Goal: Task Accomplishment & Management: Use online tool/utility

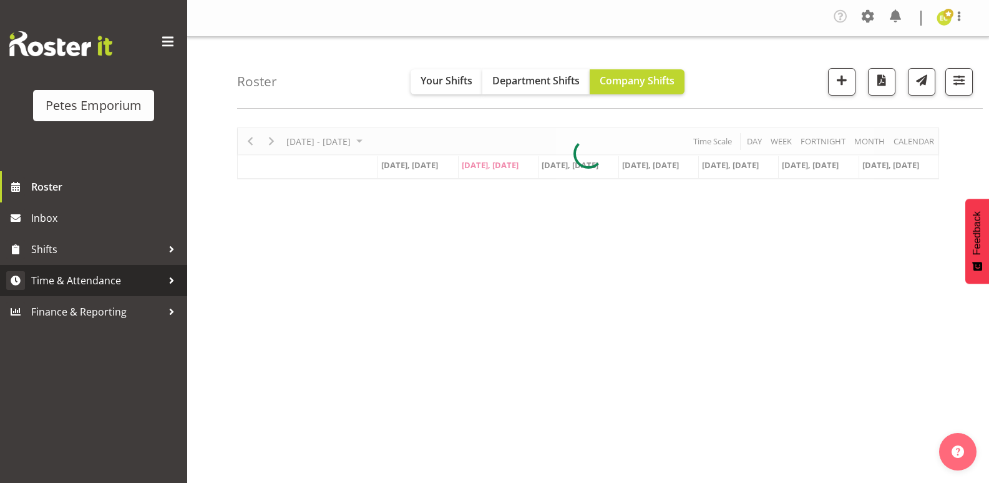
click at [51, 275] on span "Time & Attendance" at bounding box center [96, 280] width 131 height 19
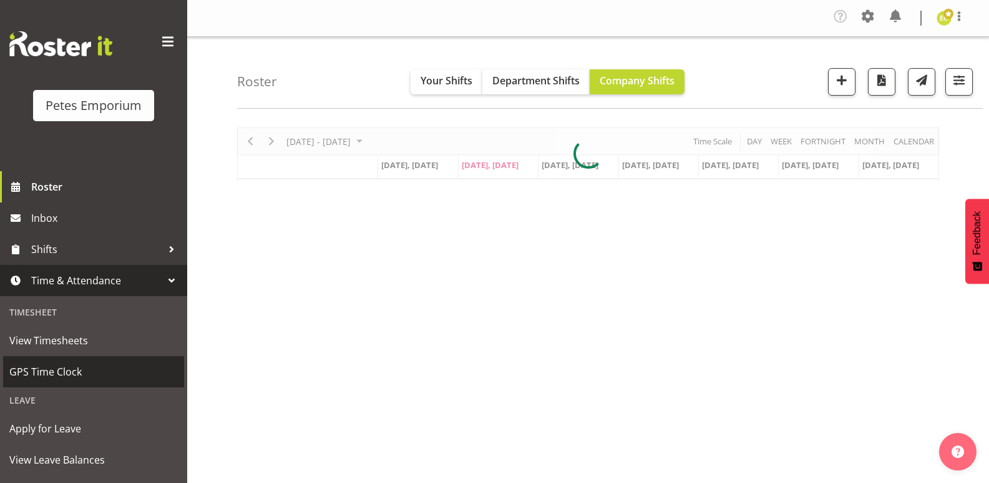
click at [36, 371] on span "GPS Time Clock" at bounding box center [93, 371] width 169 height 19
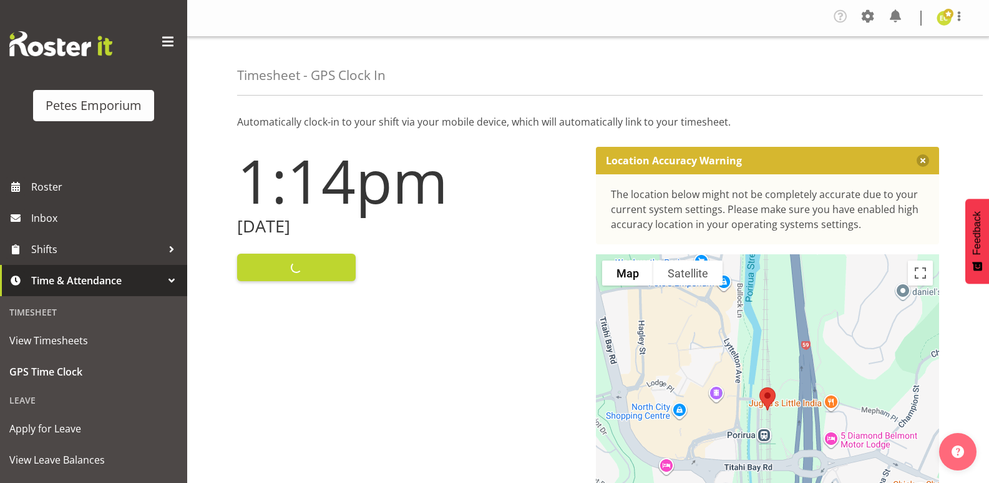
click at [272, 275] on div "Clock In" at bounding box center [409, 266] width 344 height 30
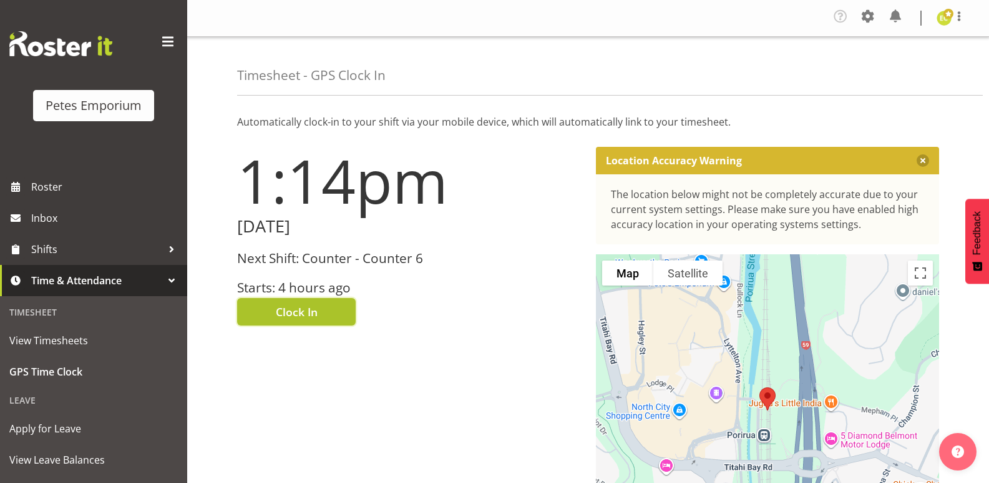
click at [283, 303] on span "Clock In" at bounding box center [297, 311] width 42 height 16
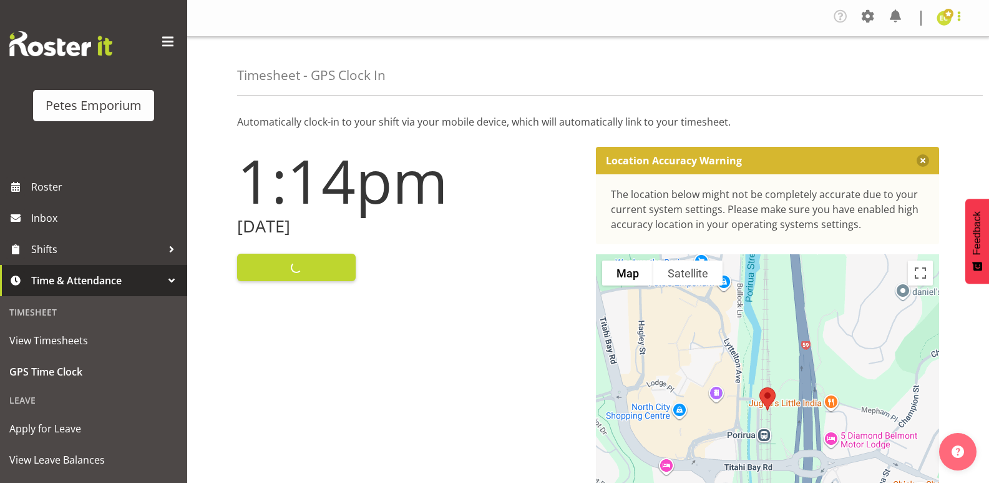
click at [962, 22] on span at bounding box center [959, 16] width 15 height 15
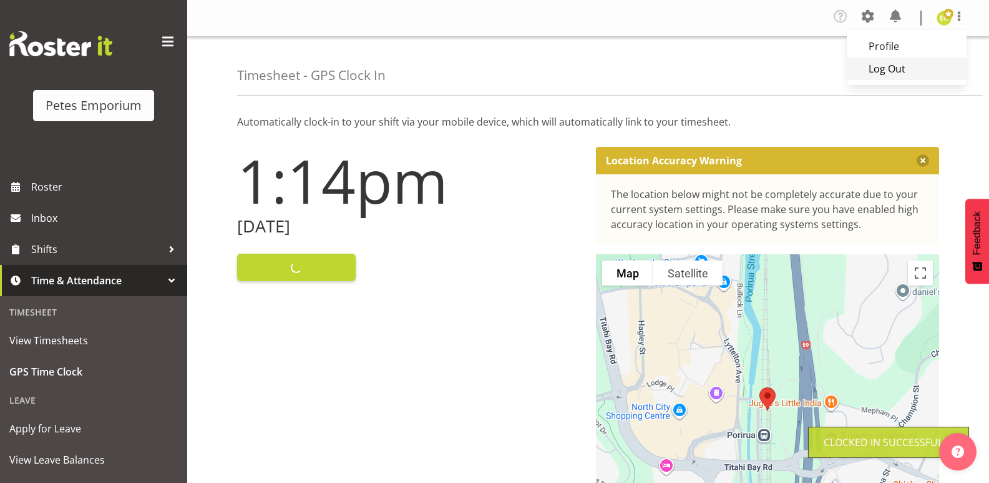
click at [878, 61] on link "Log Out" at bounding box center [907, 68] width 120 height 22
